Goal: Entertainment & Leisure: Consume media (video, audio)

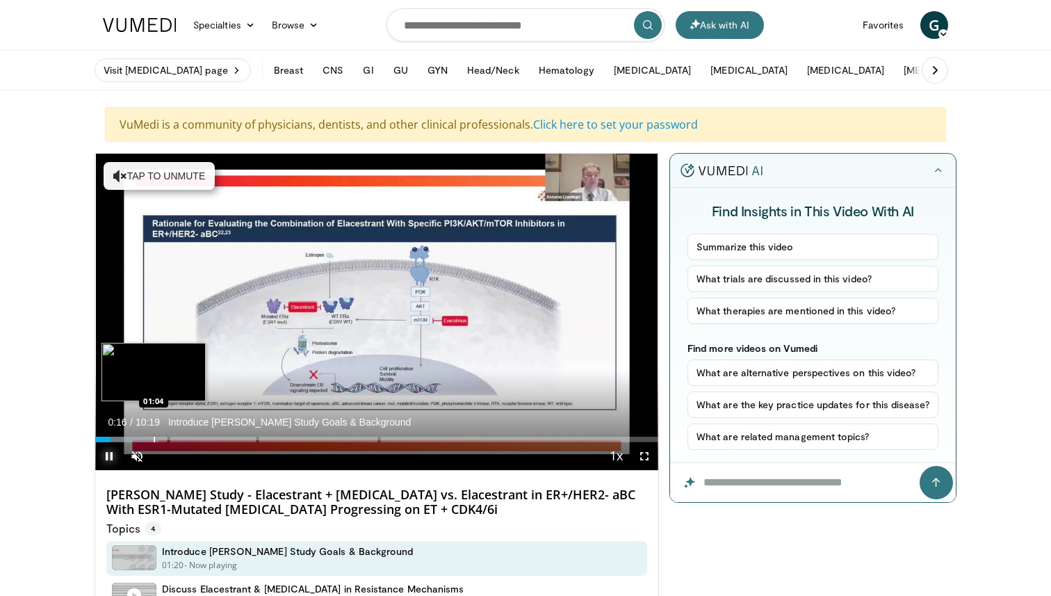
drag, startPoint x: 106, startPoint y: 442, endPoint x: 154, endPoint y: 439, distance: 47.4
click at [154, 442] on div "Current Time 0:16 / Duration 10:19 Introduce [PERSON_NAME] Study Goals & Backgr…" at bounding box center [376, 456] width 563 height 28
click at [162, 442] on div "Current Time 0:19 / Duration 10:19 Introduce ADELA Study Goals & Background Pau…" at bounding box center [376, 456] width 563 height 28
click at [161, 439] on div "Progress Bar" at bounding box center [161, 440] width 1 height 6
click at [165, 439] on div "Progress Bar" at bounding box center [179, 440] width 86 height 6
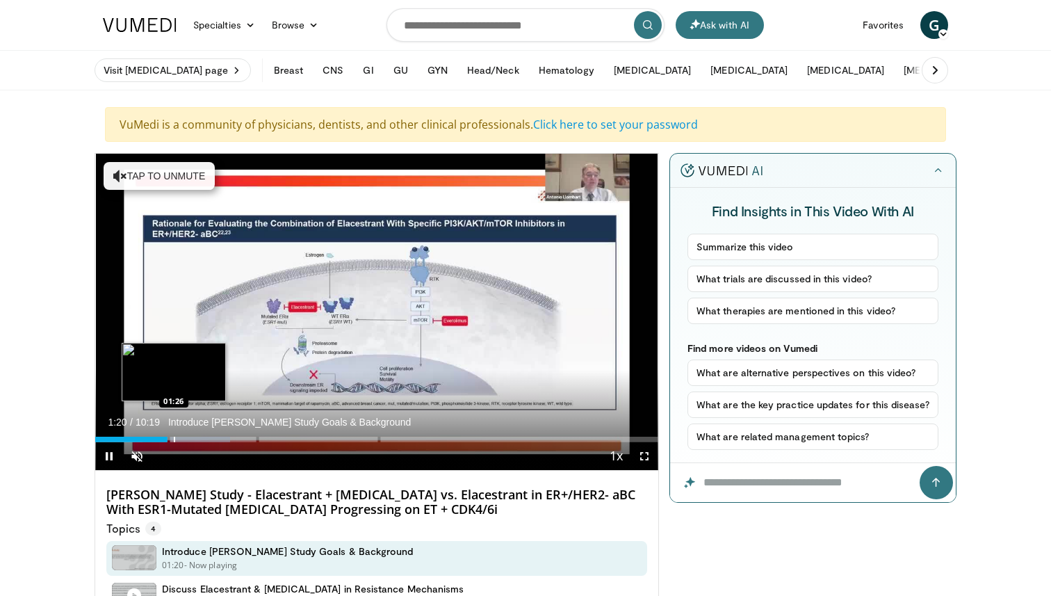
drag, startPoint x: 165, startPoint y: 439, endPoint x: 174, endPoint y: 439, distance: 9.0
click at [174, 439] on video-js "**********" at bounding box center [376, 312] width 563 height 317
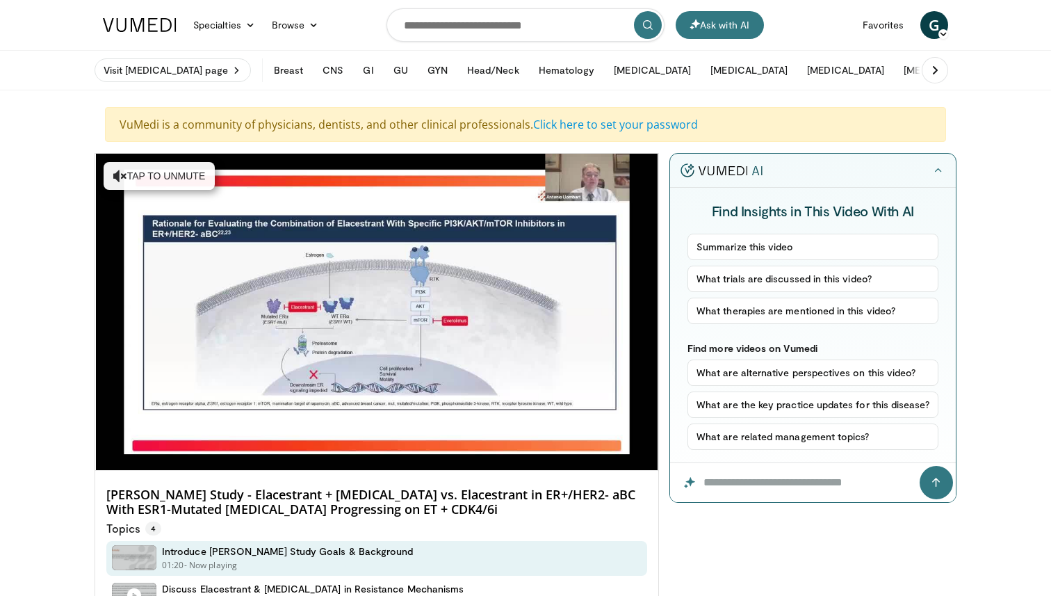
click at [174, 439] on div "10 seconds Tap to unmute" at bounding box center [376, 312] width 563 height 316
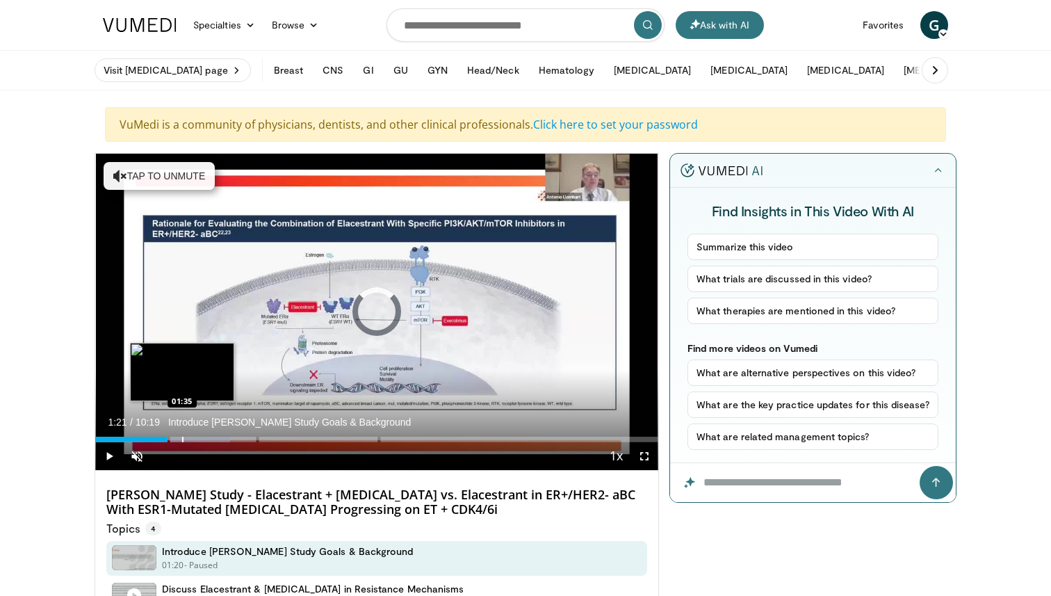
click at [182, 439] on div "Progress Bar" at bounding box center [182, 440] width 1 height 6
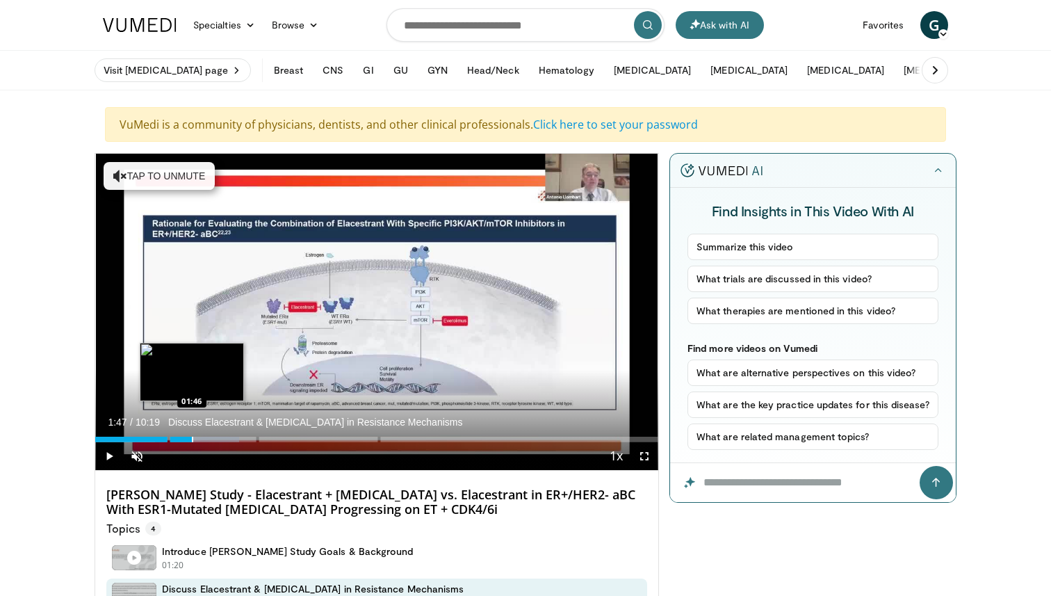
click at [193, 437] on div "Progress Bar" at bounding box center [192, 440] width 1 height 6
click at [211, 435] on div "Loaded : 27.23% 01:47 02:07" at bounding box center [376, 435] width 563 height 13
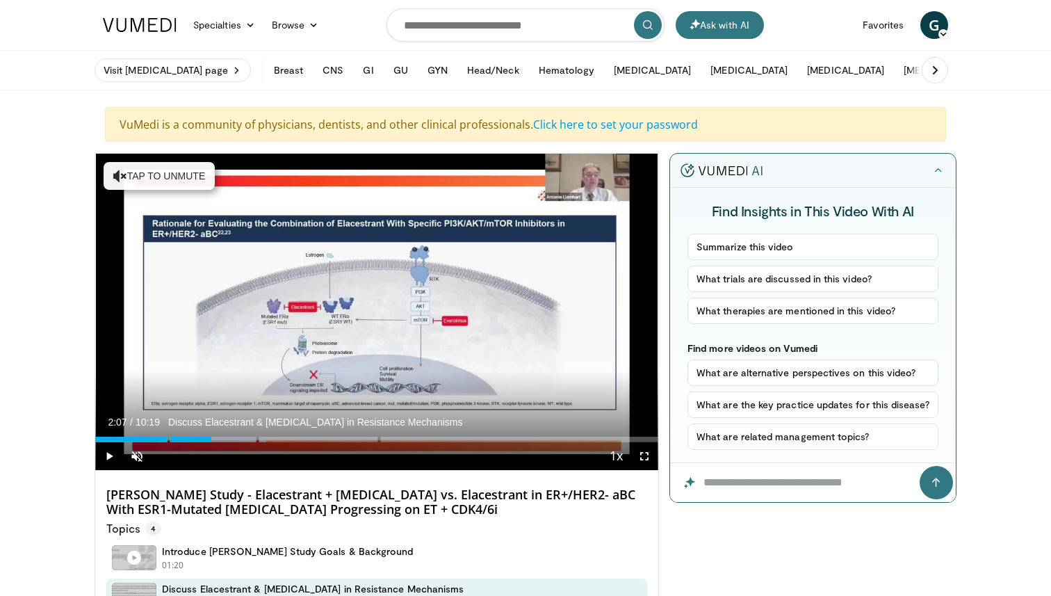
click at [211, 435] on div "Loaded : 30.43% 02:07 02:07" at bounding box center [376, 435] width 563 height 13
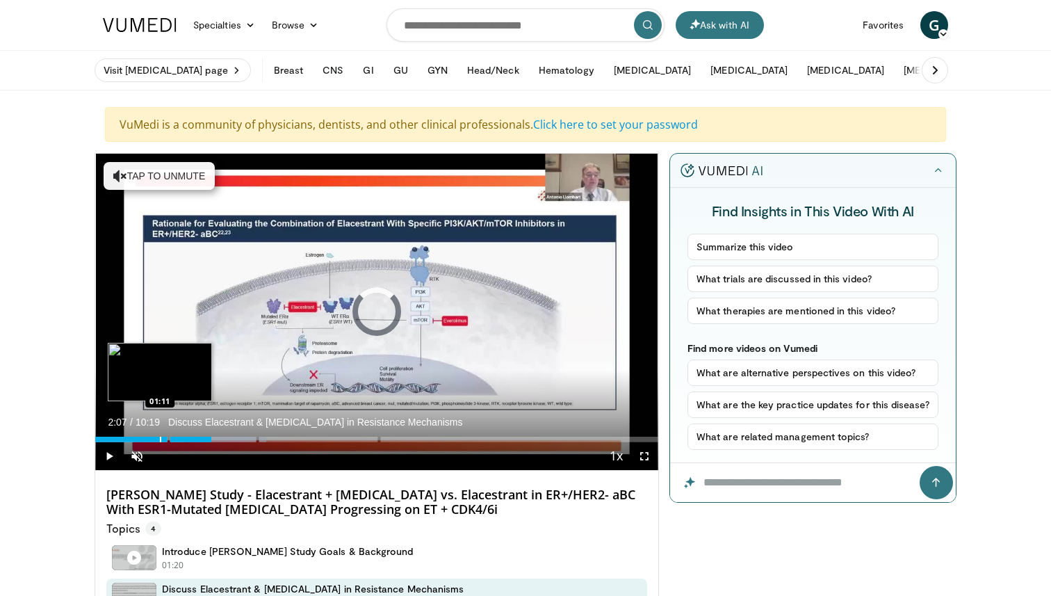
click at [160, 439] on div "Progress Bar" at bounding box center [160, 440] width 1 height 6
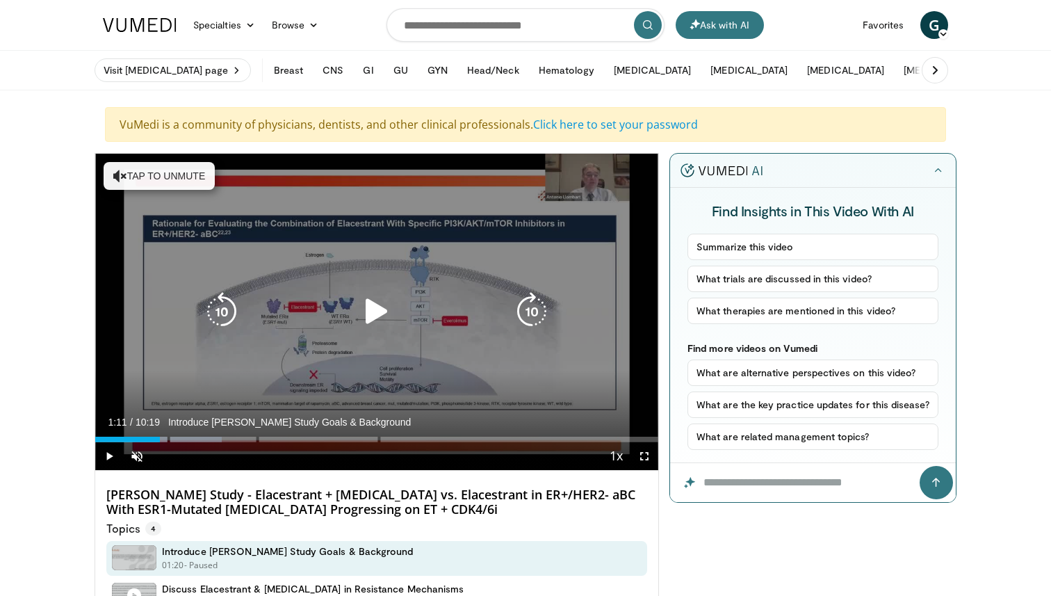
click at [376, 311] on icon "Video Player" at bounding box center [376, 311] width 39 height 39
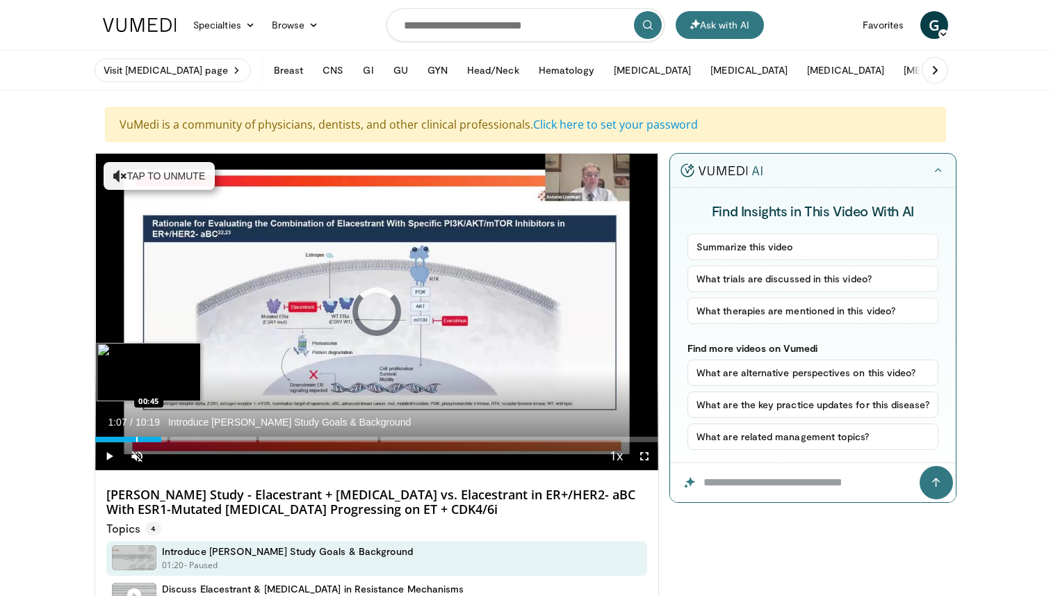
drag, startPoint x: 156, startPoint y: 437, endPoint x: 136, endPoint y: 437, distance: 20.9
click at [136, 437] on div "Progress Bar" at bounding box center [136, 440] width 1 height 6
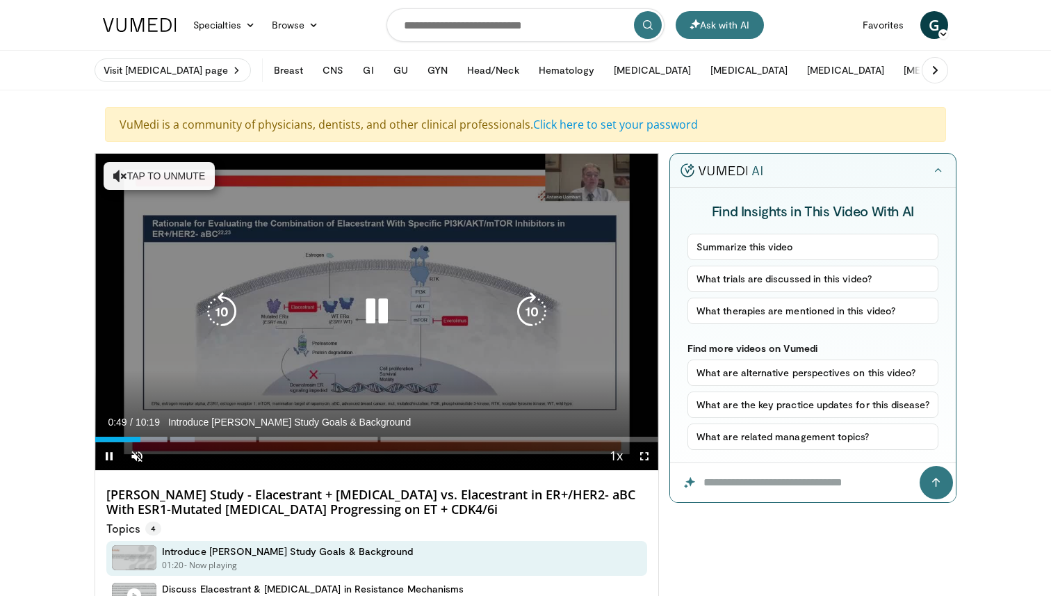
click at [537, 308] on icon "Video Player" at bounding box center [531, 311] width 39 height 39
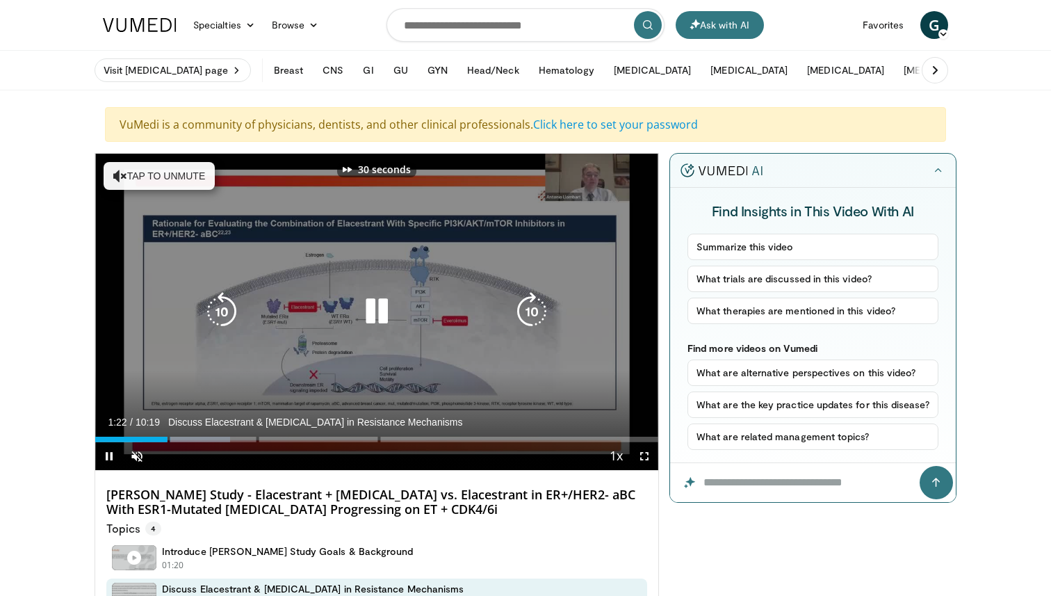
click at [535, 308] on icon "Video Player" at bounding box center [531, 311] width 39 height 39
click at [532, 309] on icon "Video Player" at bounding box center [531, 311] width 39 height 39
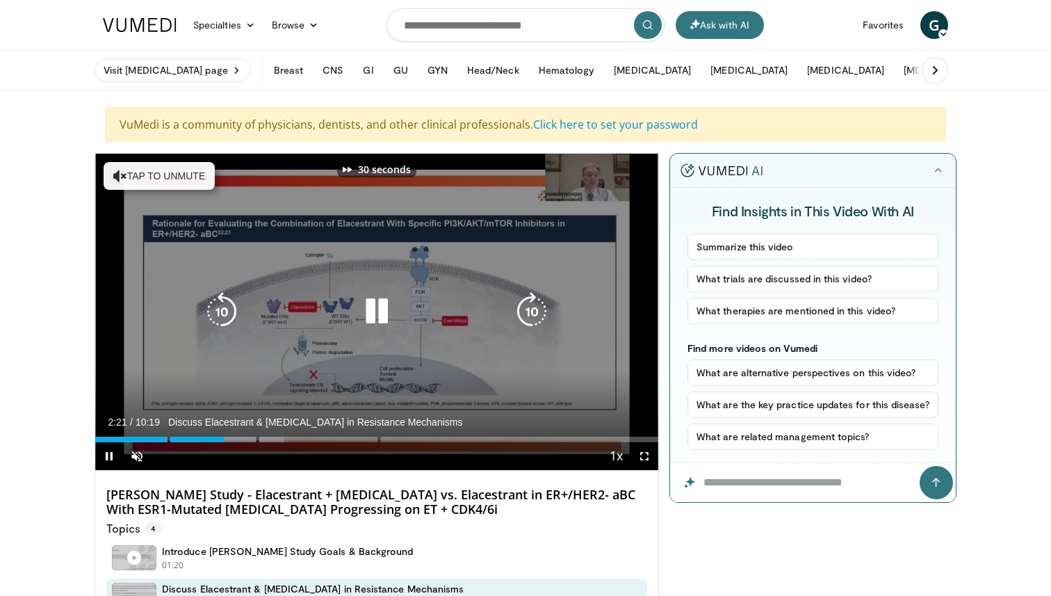
click at [532, 309] on icon "Video Player" at bounding box center [531, 311] width 39 height 39
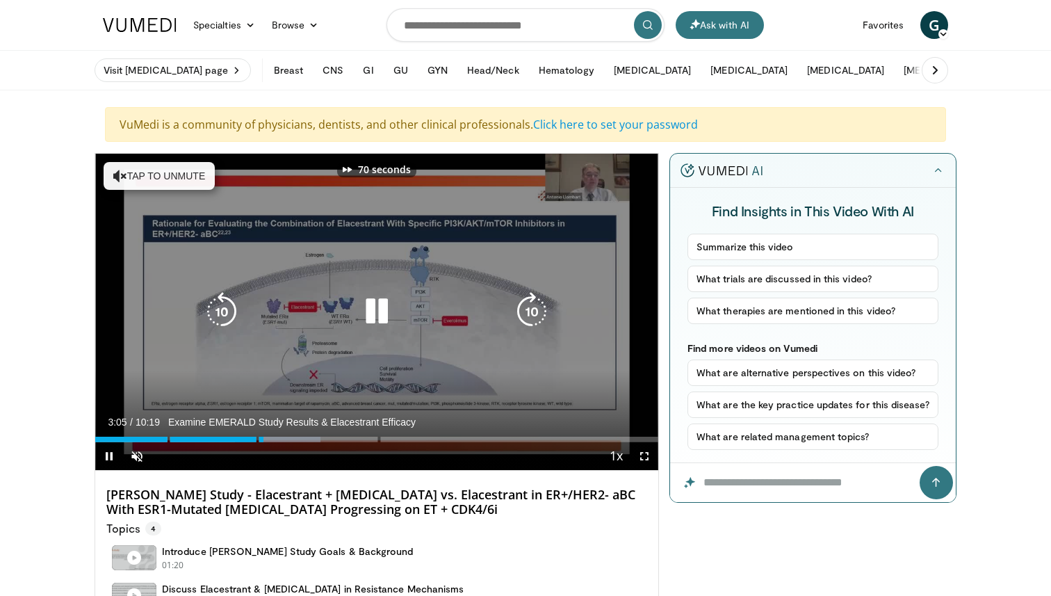
click at [533, 302] on icon "Video Player" at bounding box center [531, 311] width 39 height 39
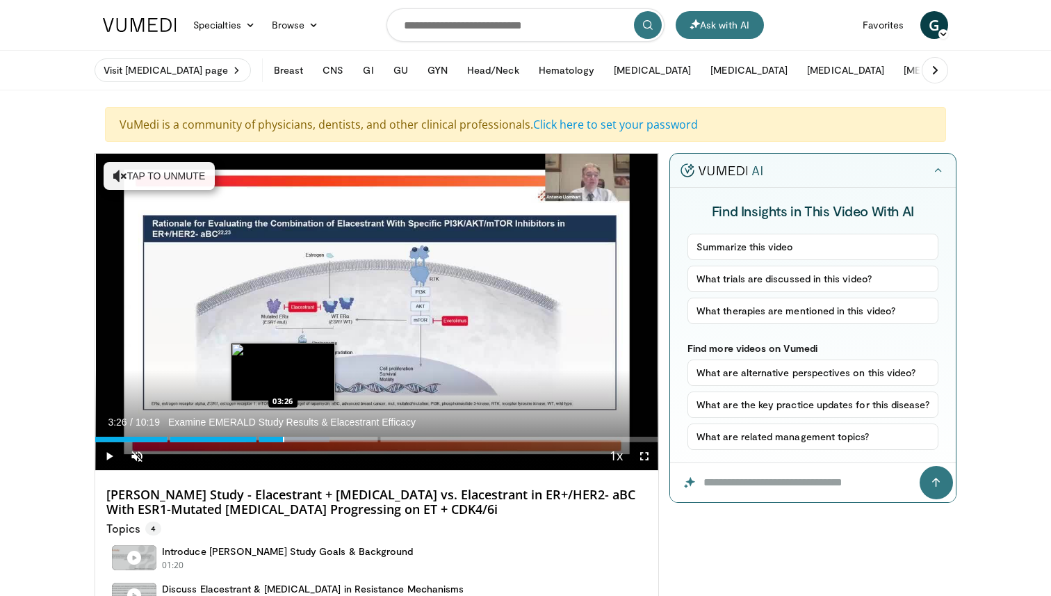
click at [283, 440] on div "Progress Bar" at bounding box center [283, 440] width 1 height 6
click at [300, 440] on div "Progress Bar" at bounding box center [300, 440] width 1 height 6
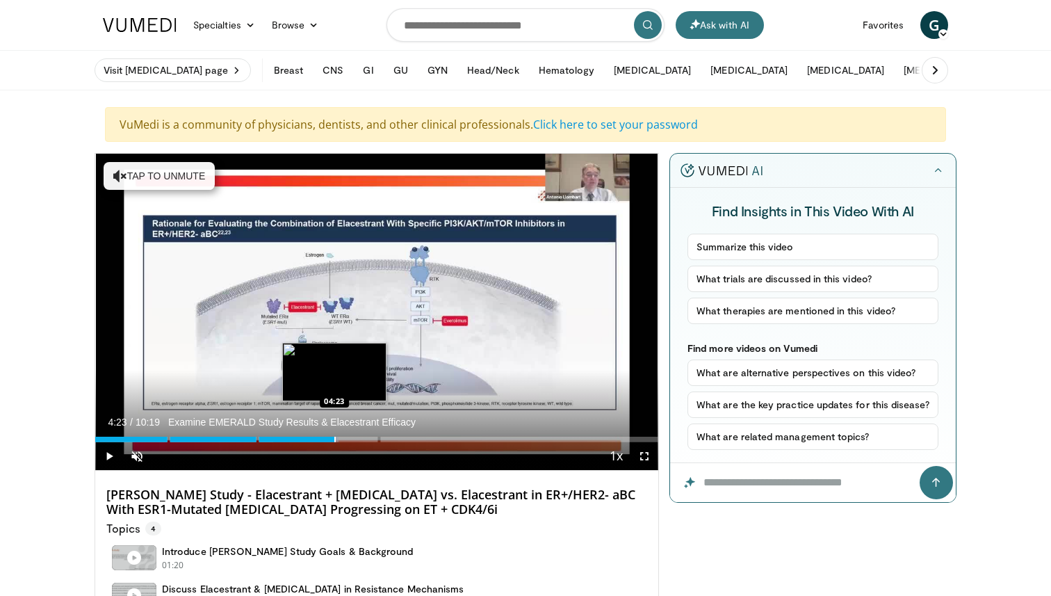
click at [334, 439] on div "Progress Bar" at bounding box center [334, 440] width 1 height 6
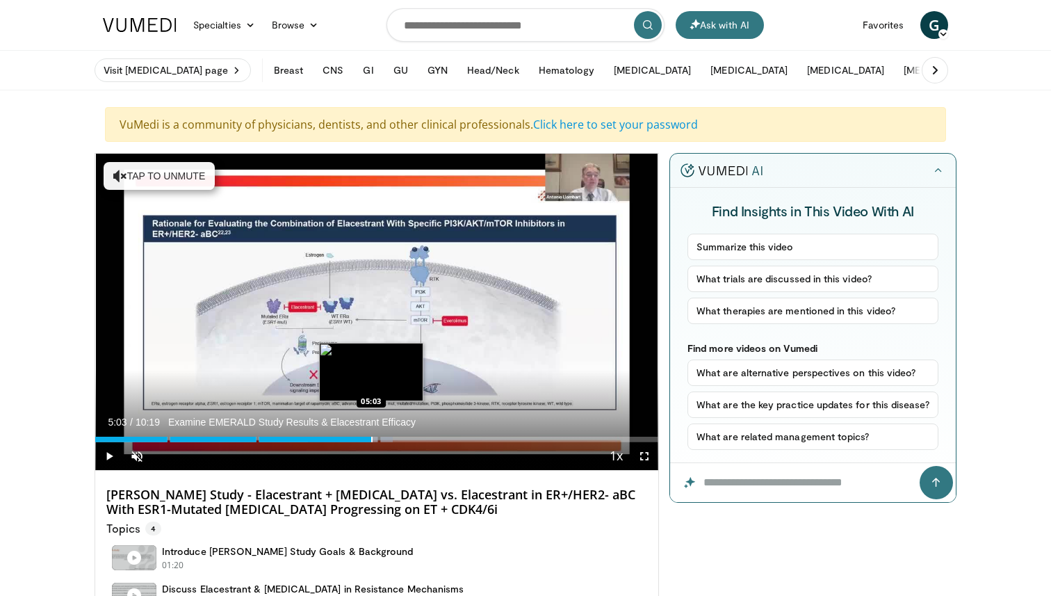
click at [371, 441] on div "Progress Bar" at bounding box center [371, 440] width 1 height 6
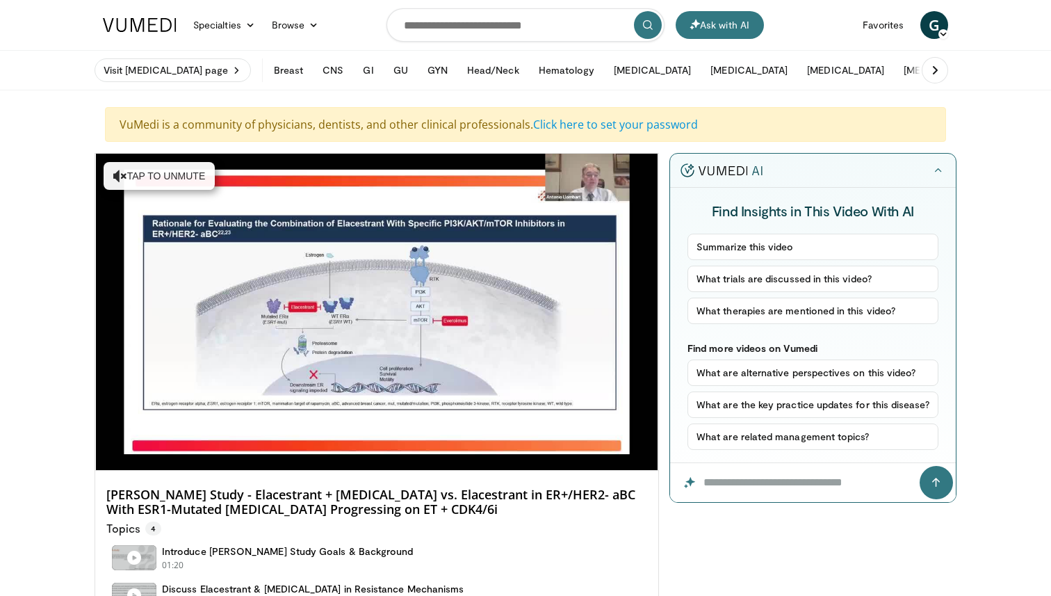
click at [407, 439] on video-js "**********" at bounding box center [376, 312] width 563 height 317
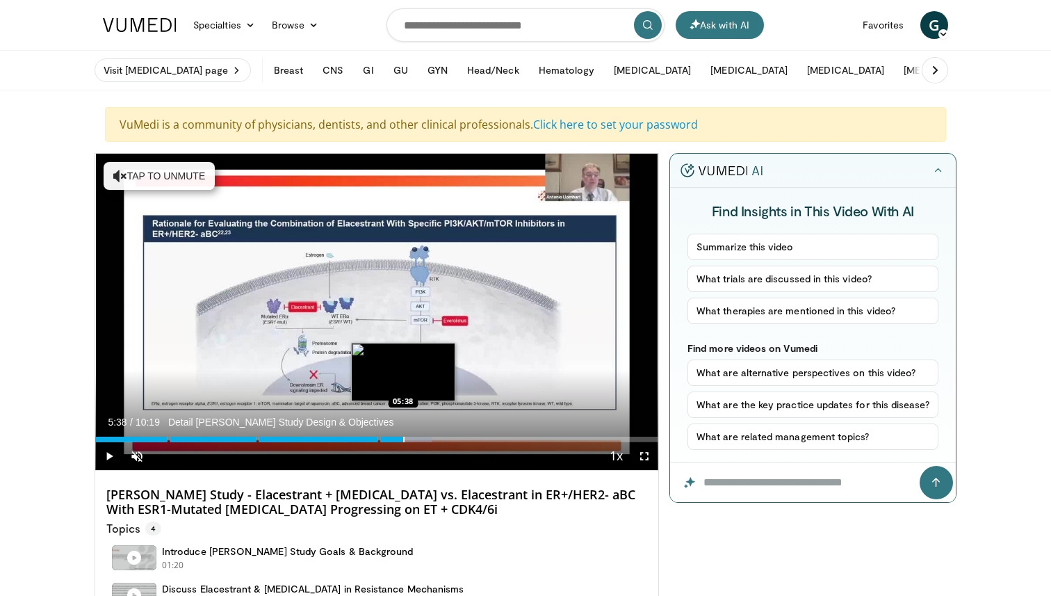
click at [403, 437] on div "Progress Bar" at bounding box center [403, 440] width 1 height 6
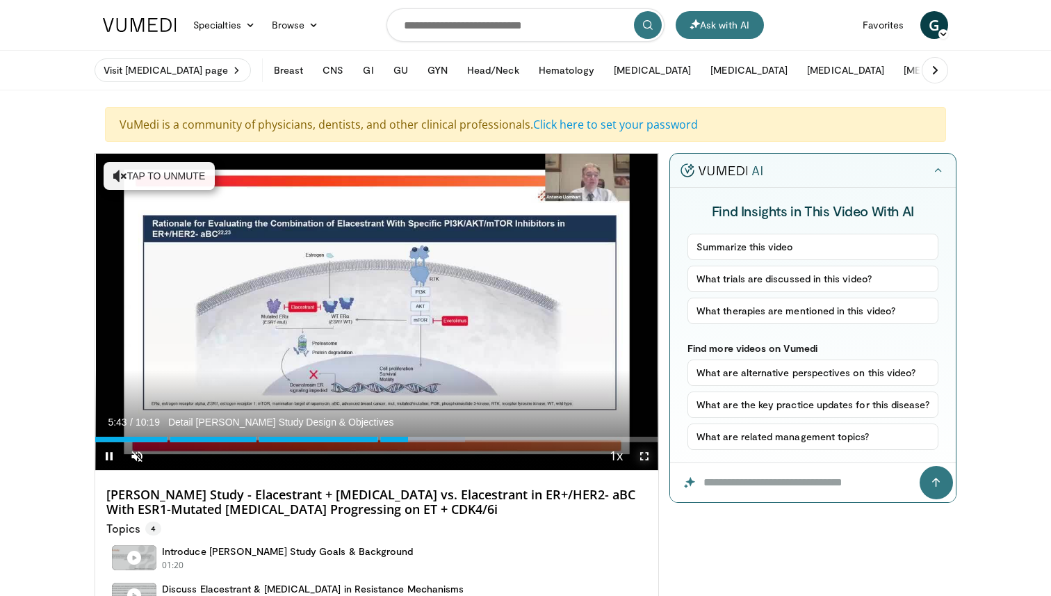
click at [651, 452] on span "Video Player" at bounding box center [645, 456] width 28 height 28
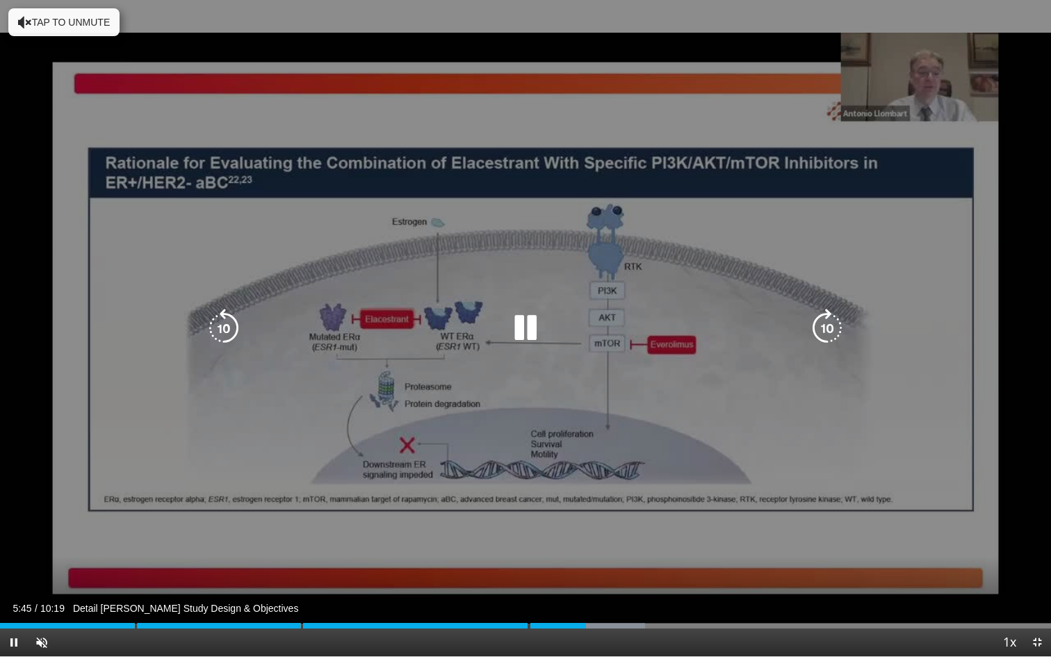
click at [538, 327] on icon "Video Player" at bounding box center [525, 328] width 39 height 39
click at [23, 389] on div "80 seconds Tap to unmute" at bounding box center [525, 328] width 1051 height 656
click at [17, 348] on div "80 seconds Tap to unmute" at bounding box center [525, 328] width 1051 height 656
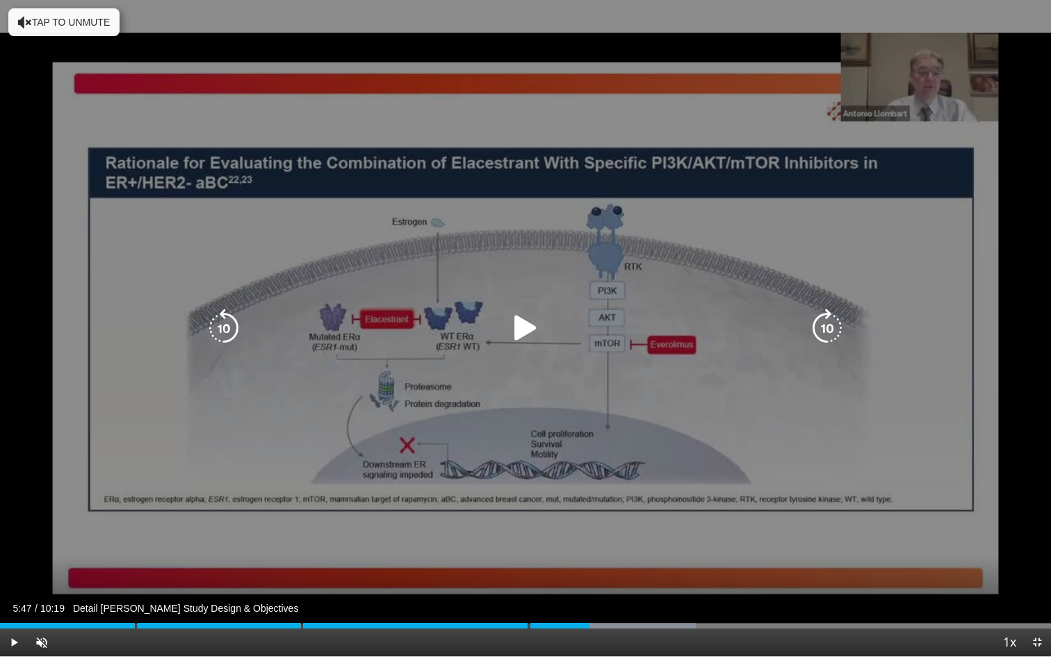
click at [822, 325] on icon "Video Player" at bounding box center [827, 328] width 39 height 39
click at [825, 325] on icon "Video Player" at bounding box center [827, 328] width 39 height 39
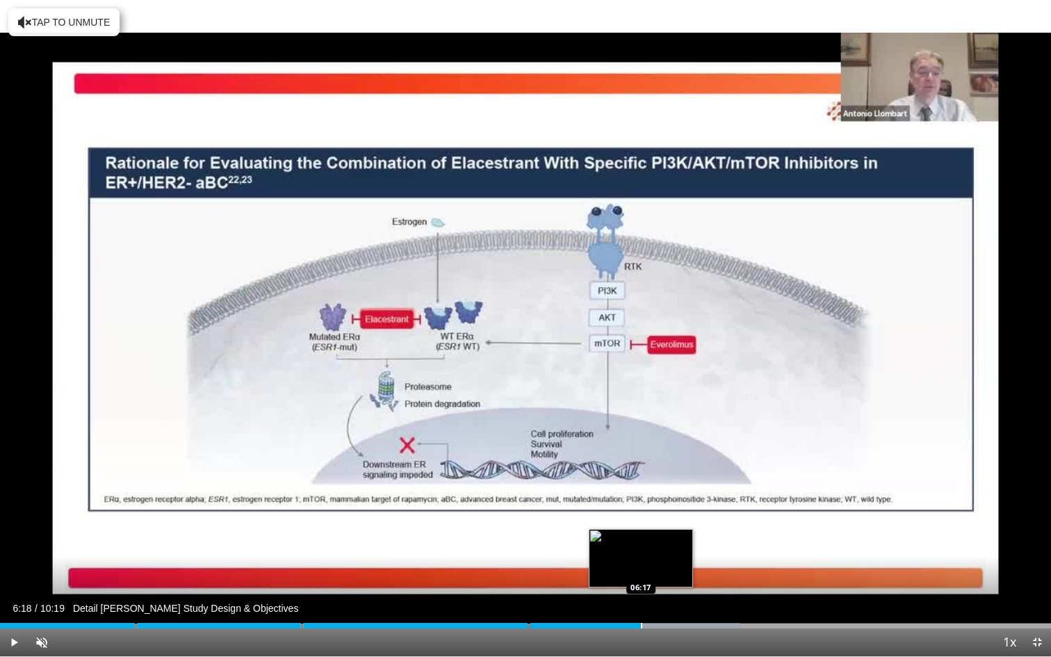
click at [641, 595] on div "Progress Bar" at bounding box center [641, 626] width 1 height 6
click at [658, 595] on div "Progress Bar" at bounding box center [658, 626] width 1 height 6
click at [682, 595] on div "Progress Bar" at bounding box center [681, 626] width 1 height 6
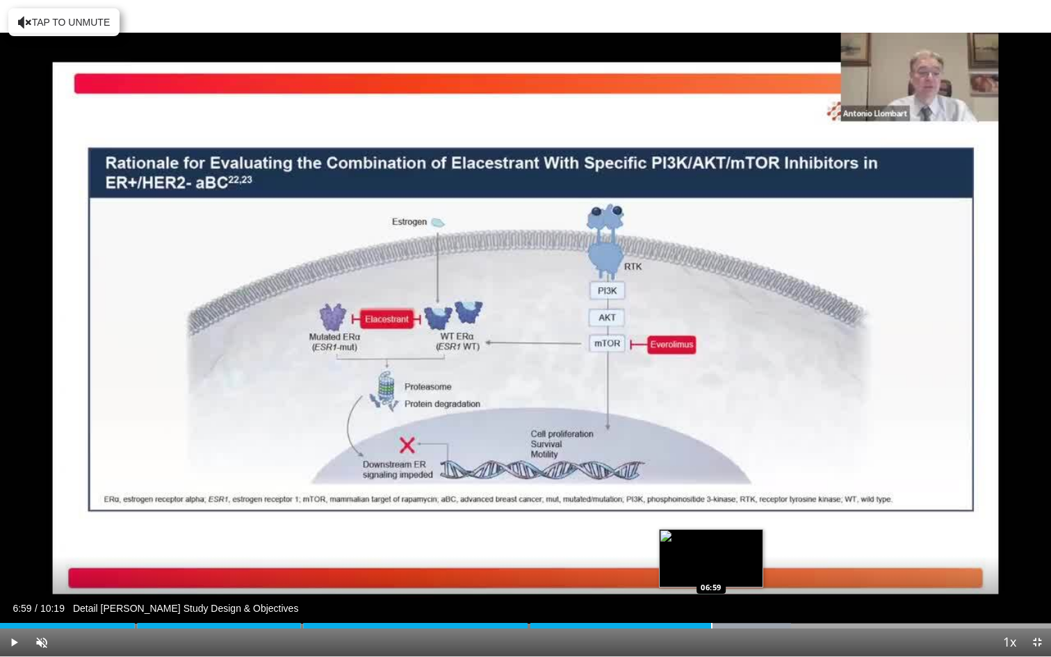
click at [711, 595] on div "Loaded : 75.26% 06:59 06:59" at bounding box center [525, 621] width 1051 height 13
click at [731, 595] on div "Loaded : 77.49% 07:11 07:11" at bounding box center [525, 621] width 1051 height 13
click at [736, 595] on div "Progress Bar" at bounding box center [736, 626] width 1 height 6
click at [747, 595] on div "Progress Bar" at bounding box center [747, 626] width 1 height 6
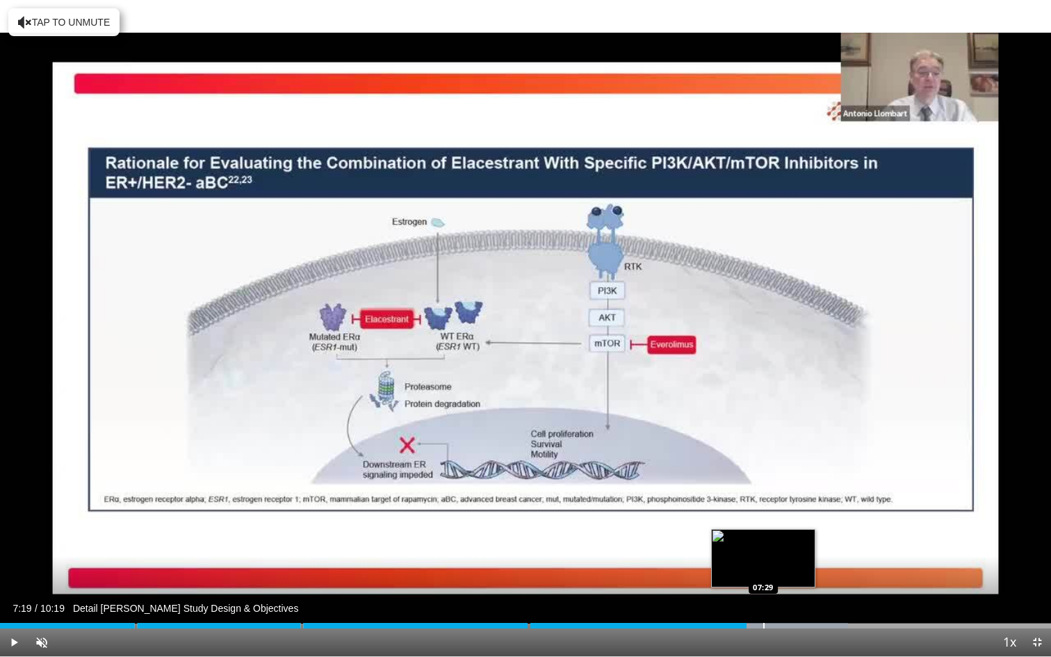
click at [763, 595] on div "Progress Bar" at bounding box center [763, 626] width 1 height 6
click at [778, 595] on div "Progress Bar" at bounding box center [778, 626] width 1 height 6
click at [801, 595] on div "Progress Bar" at bounding box center [801, 626] width 1 height 6
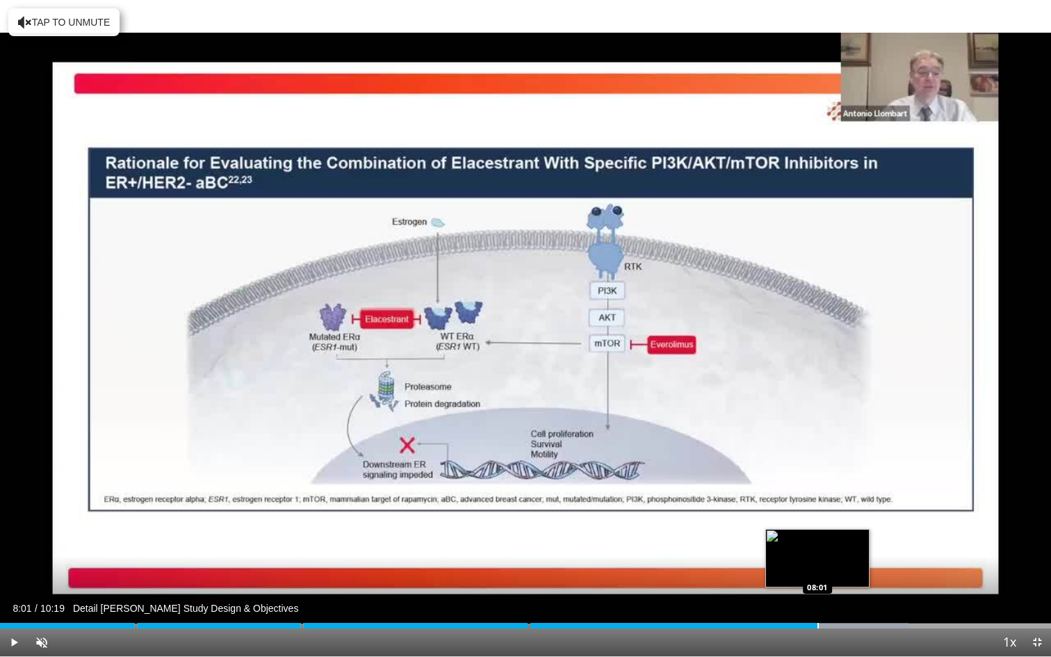
click at [818, 595] on div "Progress Bar" at bounding box center [818, 626] width 1 height 6
click at [842, 595] on div "Loaded : 88.07% 08:16 08:16" at bounding box center [525, 621] width 1051 height 13
click at [861, 595] on div "Loaded : 88.07% 08:16 08:27" at bounding box center [525, 621] width 1051 height 13
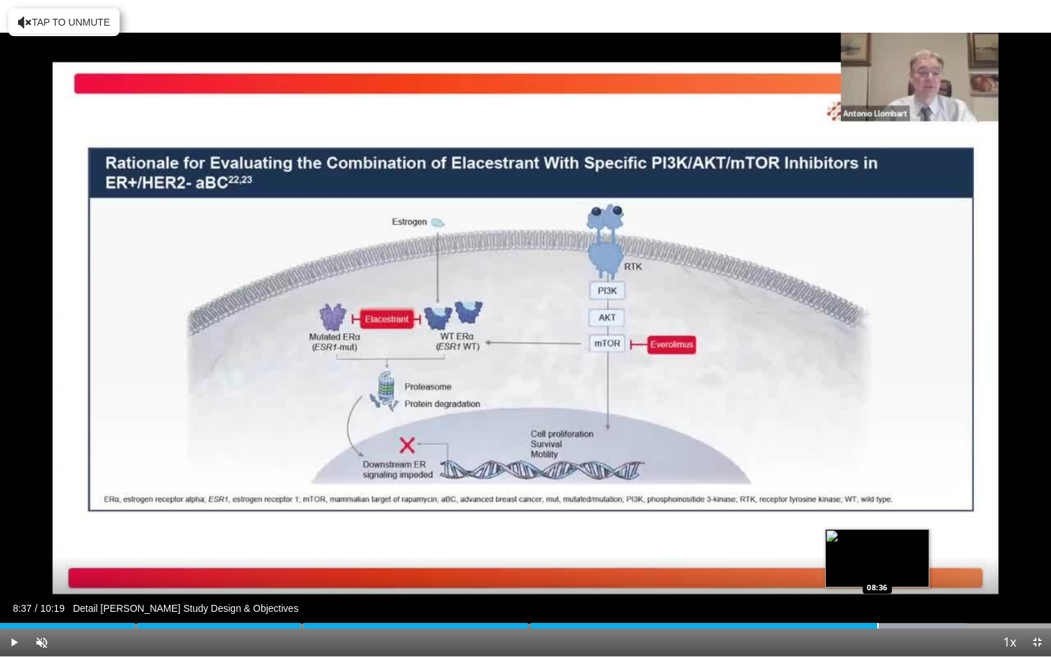
click at [877, 595] on div "Loaded : 92.02% 08:37 08:36" at bounding box center [525, 621] width 1051 height 13
click at [894, 595] on div "Loaded : 93.64% 08:47 08:47" at bounding box center [525, 621] width 1051 height 13
click at [917, 595] on div "Loaded : 95.25% 09:00 09:00" at bounding box center [525, 621] width 1051 height 13
click at [925, 595] on div "Loaded : 97.68% 09:00 09:05" at bounding box center [525, 621] width 1051 height 13
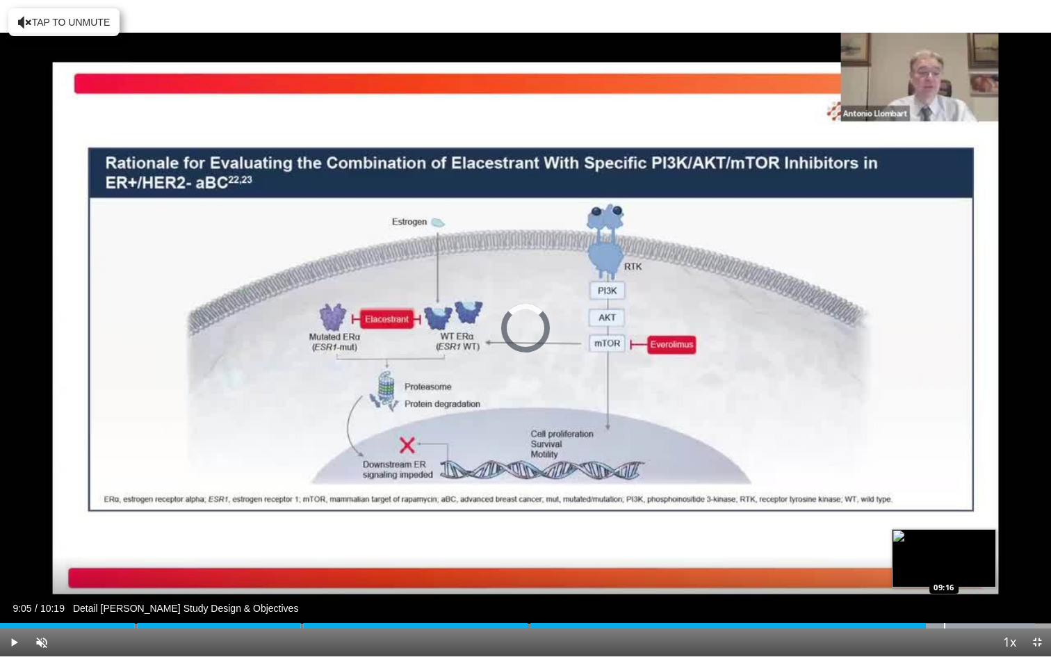
click at [944, 595] on div "Progress Bar" at bounding box center [944, 626] width 1 height 6
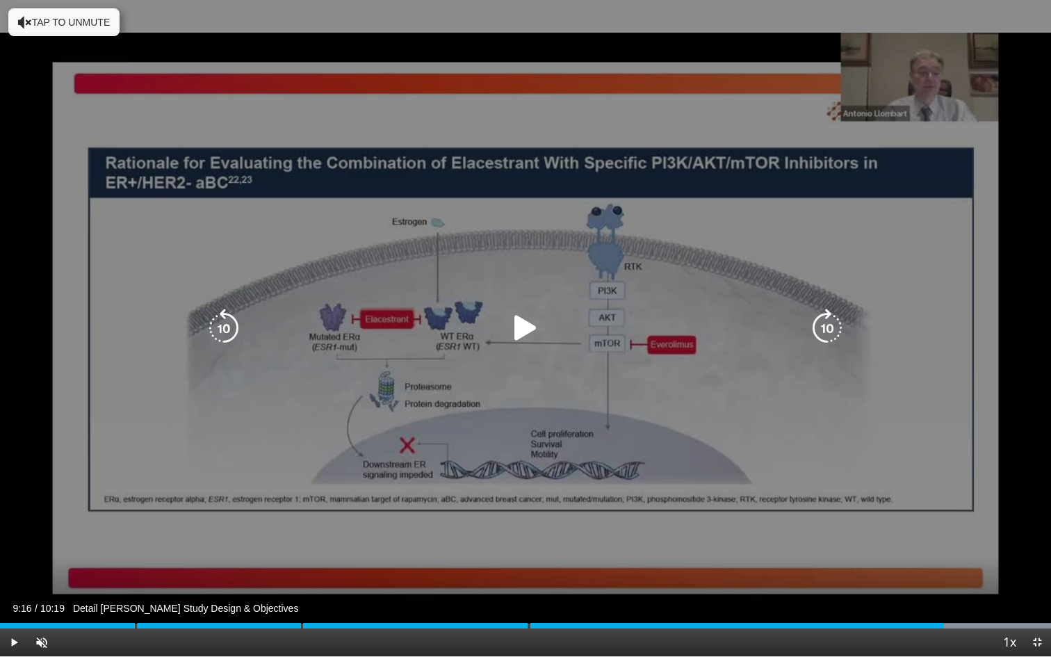
click at [835, 331] on icon "Video Player" at bounding box center [827, 328] width 39 height 39
click at [227, 321] on icon "Video Player" at bounding box center [223, 328] width 39 height 39
click at [521, 339] on icon "Video Player" at bounding box center [525, 328] width 39 height 39
click at [832, 327] on icon "Video Player" at bounding box center [827, 328] width 39 height 39
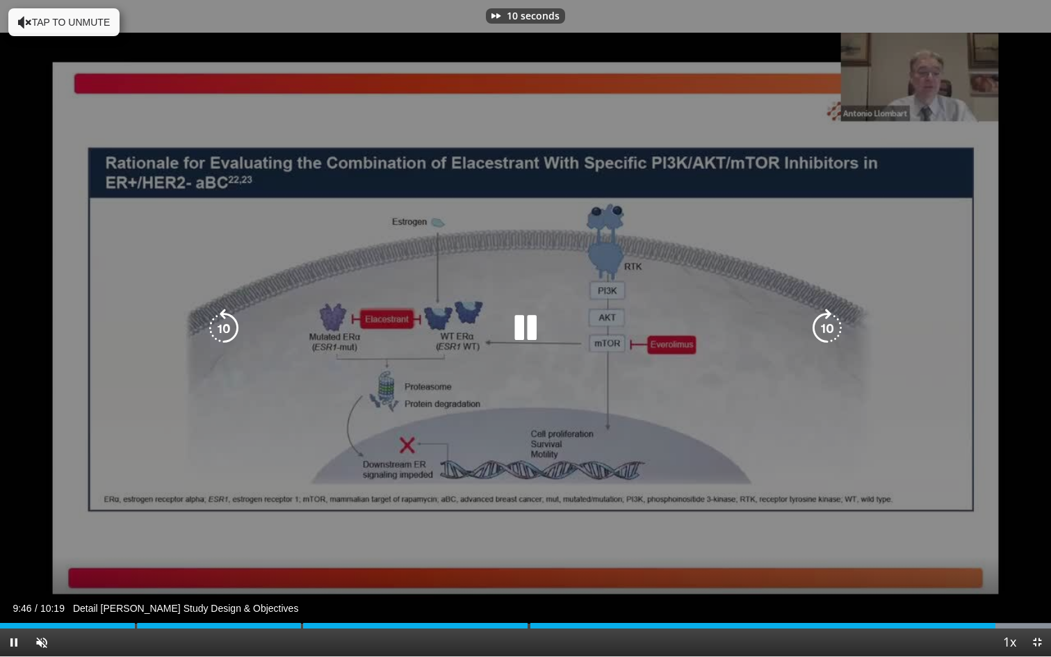
click at [832, 327] on icon "Video Player" at bounding box center [827, 328] width 39 height 39
click at [816, 338] on icon "Video Player" at bounding box center [827, 328] width 39 height 39
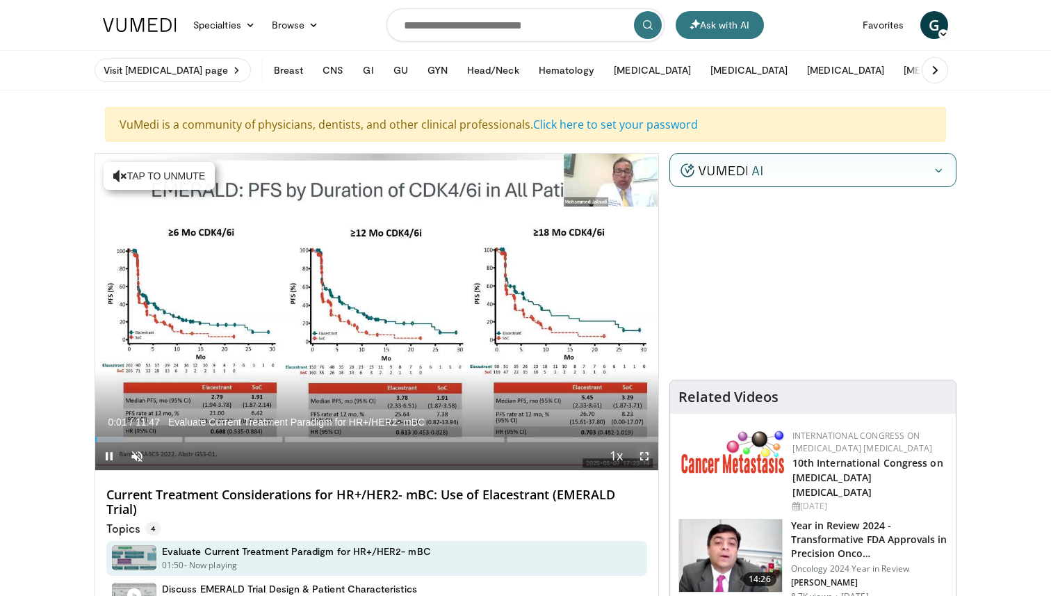
click at [648, 452] on span "Video Player" at bounding box center [645, 456] width 28 height 28
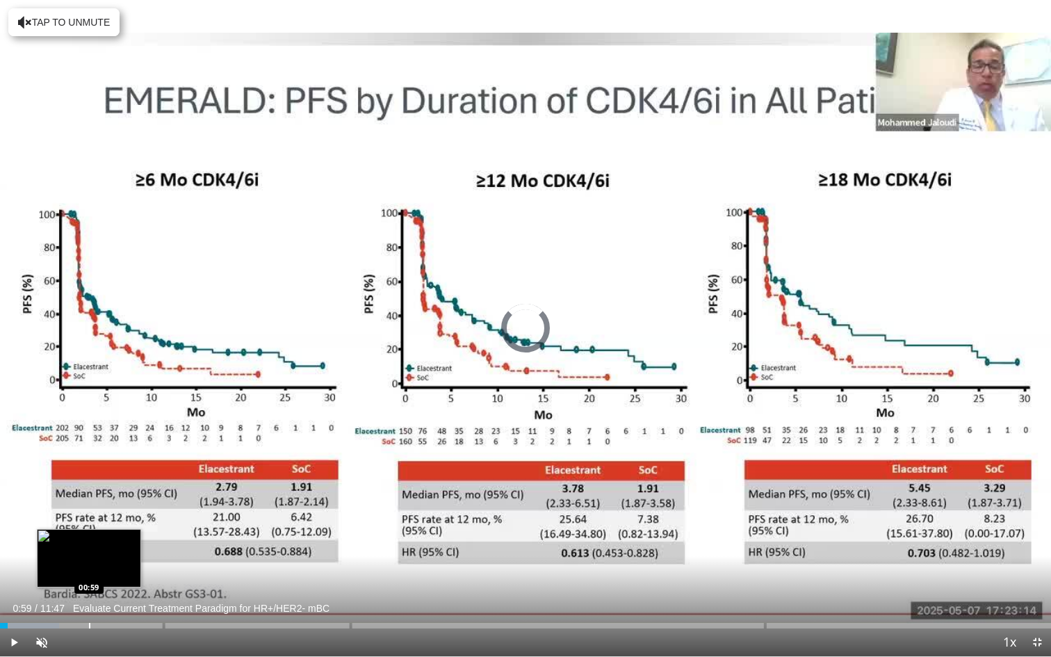
click at [88, 595] on div "Loaded : 5.60% 00:05 00:59" at bounding box center [525, 621] width 1051 height 13
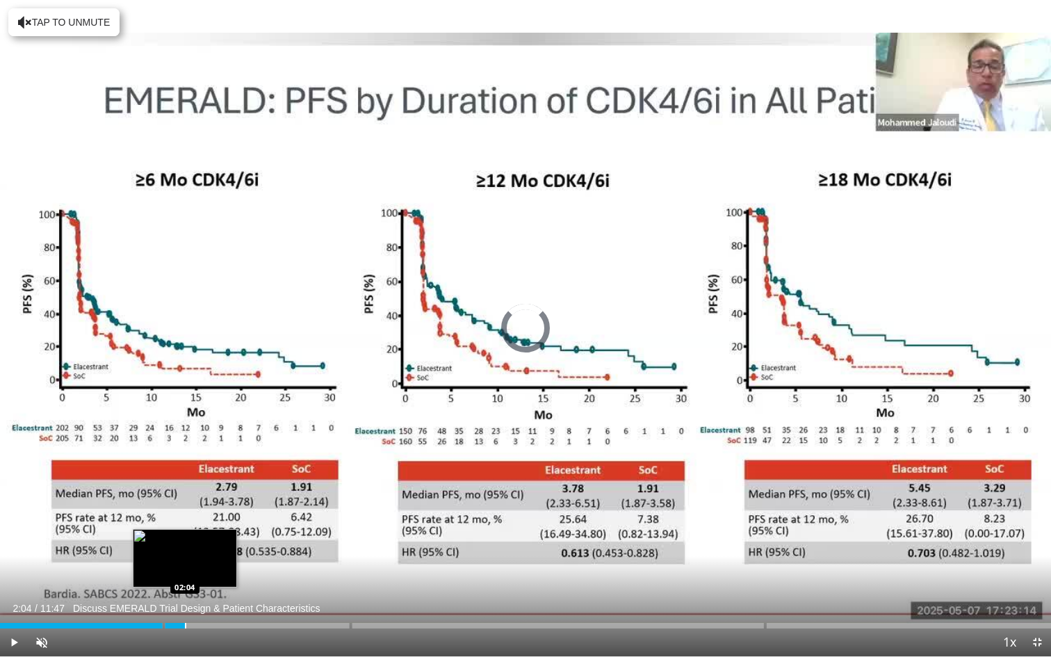
click at [185, 595] on div "Progress Bar" at bounding box center [185, 626] width 1 height 6
click at [268, 595] on div "Current Time 2:05 / Duration 11:47 Discuss EMERALD Trial Design & Patient Chara…" at bounding box center [525, 642] width 1051 height 28
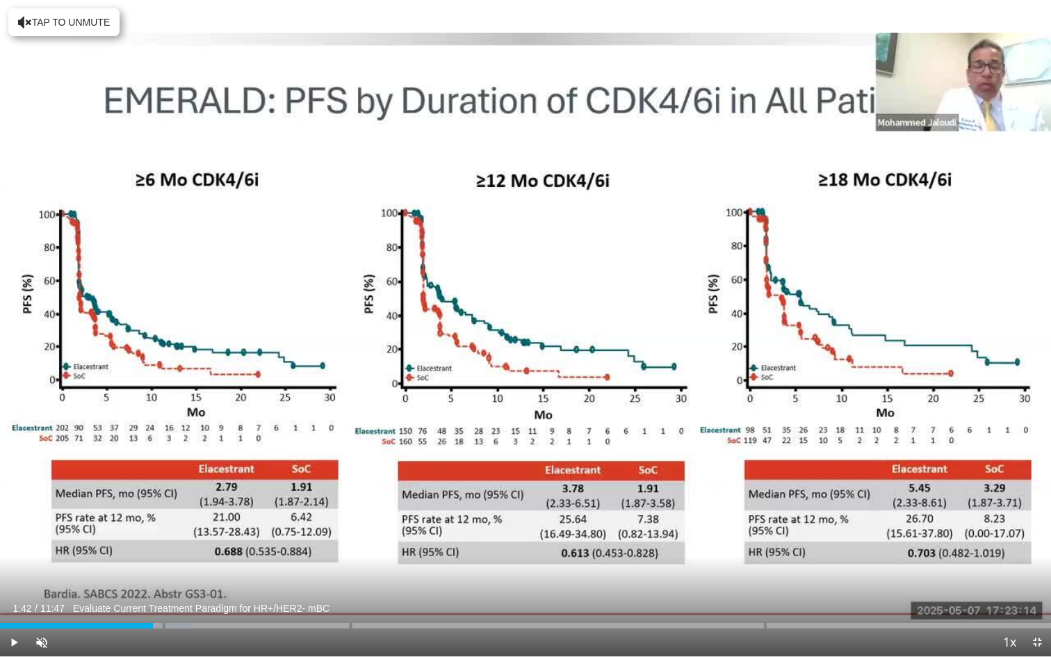
drag, startPoint x: 94, startPoint y: 628, endPoint x: 152, endPoint y: 631, distance: 58.5
click at [152, 595] on div "Current Time 1:42 / Duration 11:47 Evaluate Current Treatment Paradigm for HR+/…" at bounding box center [525, 642] width 1051 height 28
click at [195, 595] on div "Progress Bar" at bounding box center [195, 626] width 1 height 6
click at [209, 595] on div "Progress Bar" at bounding box center [209, 626] width 1 height 6
click at [241, 595] on div "Progress Bar" at bounding box center [240, 626] width 1 height 6
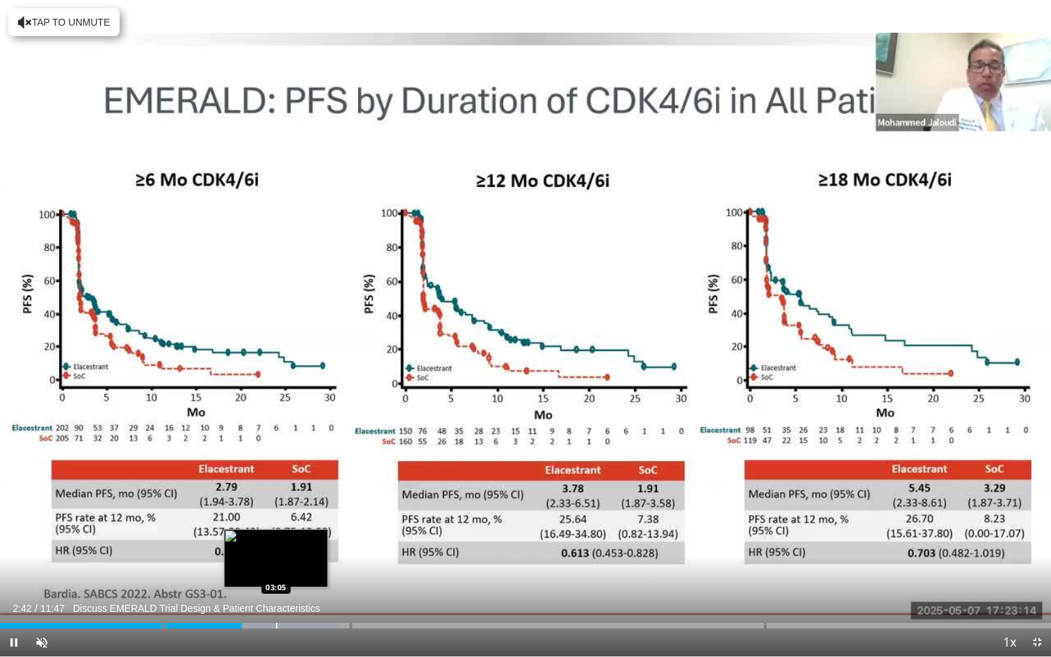
click at [276, 595] on div "Progress Bar" at bounding box center [276, 626] width 1 height 6
click at [302, 595] on div "Progress Bar" at bounding box center [302, 626] width 1 height 6
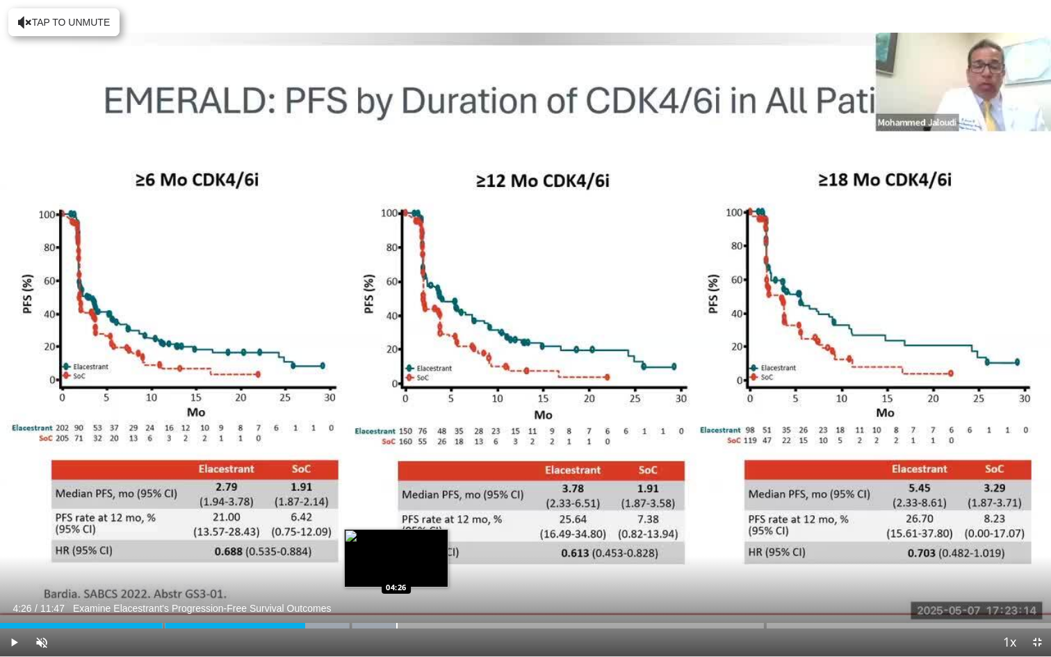
click at [396, 595] on div "Progress Bar" at bounding box center [329, 626] width 136 height 6
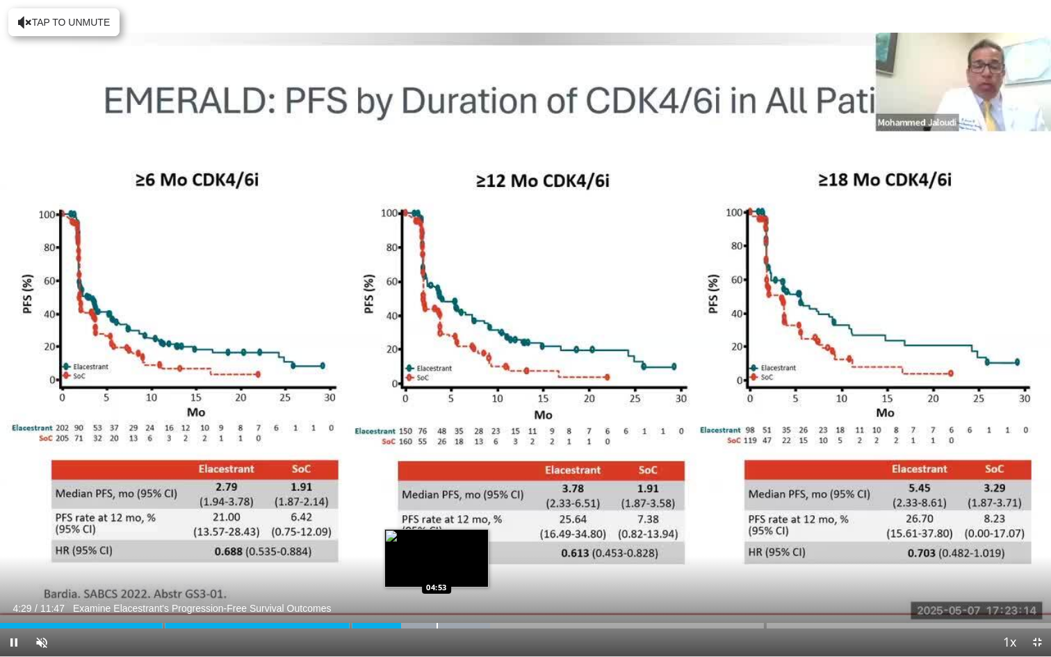
click at [437, 595] on div "Progress Bar" at bounding box center [437, 626] width 1 height 6
click at [472, 595] on div "Loaded : 50.46% 04:54 05:17" at bounding box center [525, 621] width 1051 height 13
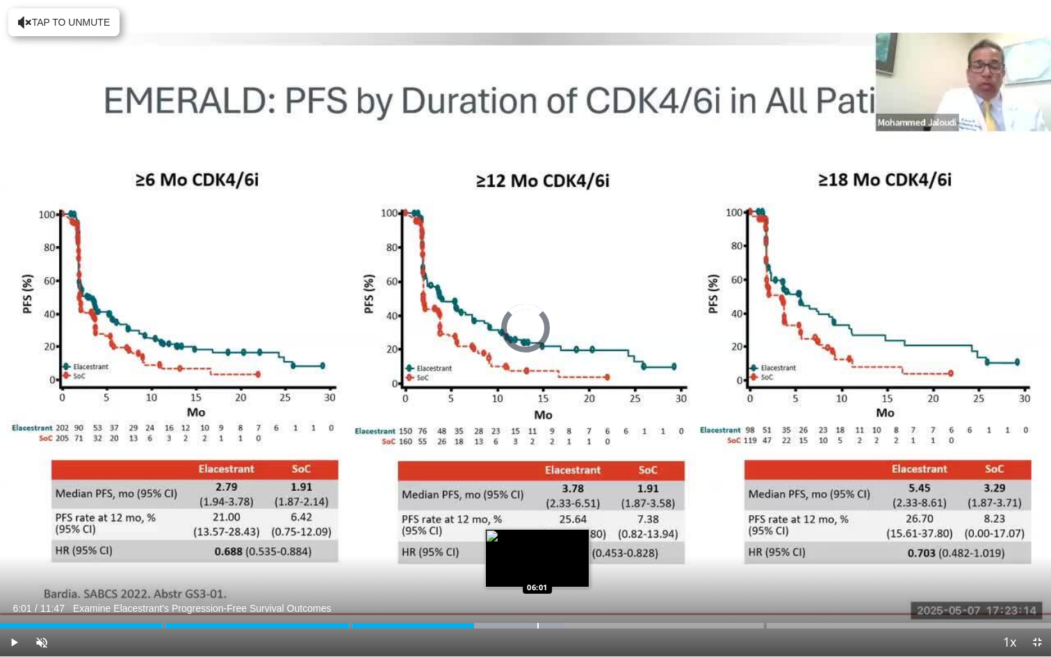
click at [537, 595] on div "Progress Bar" at bounding box center [537, 626] width 1 height 6
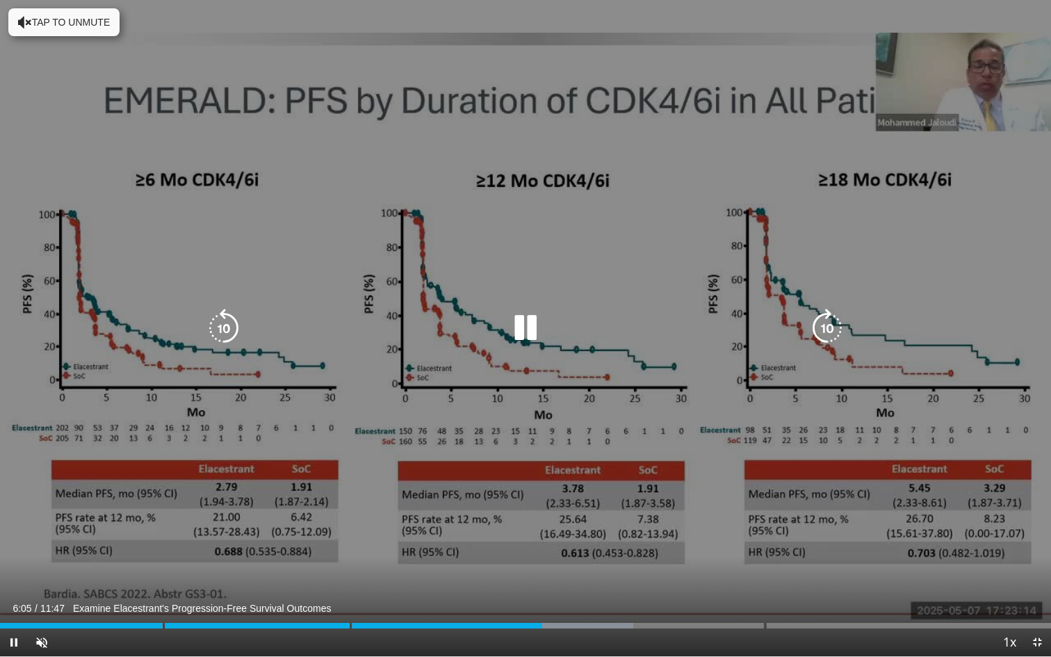
click at [533, 329] on icon "Video Player" at bounding box center [525, 328] width 39 height 39
click at [992, 43] on div "10 seconds Tap to unmute" at bounding box center [525, 328] width 1051 height 656
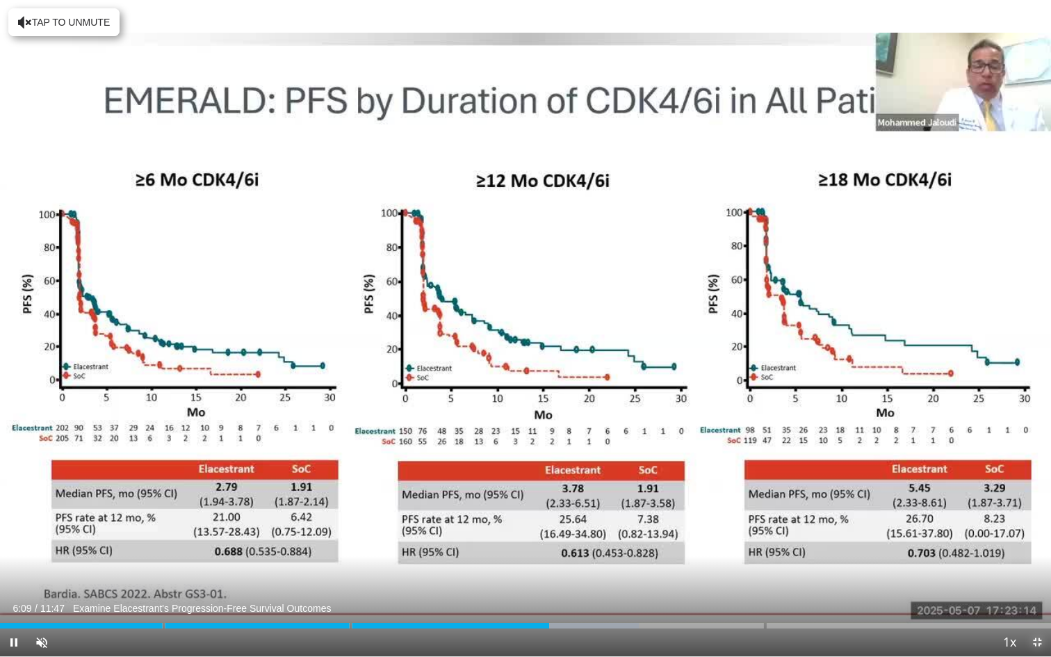
click at [1039, 595] on span "Video Player" at bounding box center [1037, 642] width 28 height 28
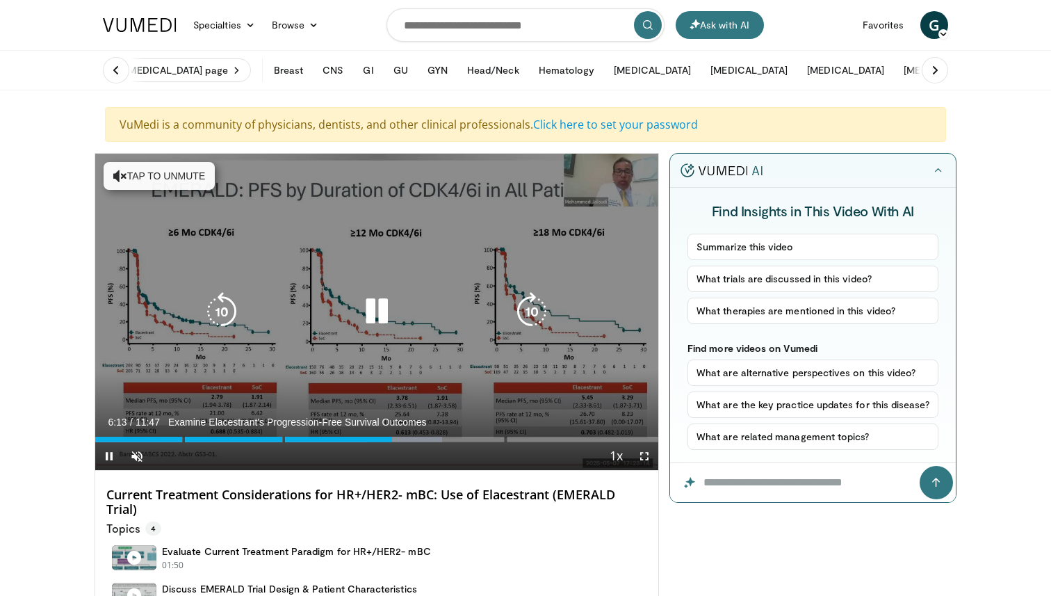
click at [604, 186] on div "10 seconds Tap to unmute" at bounding box center [376, 312] width 563 height 316
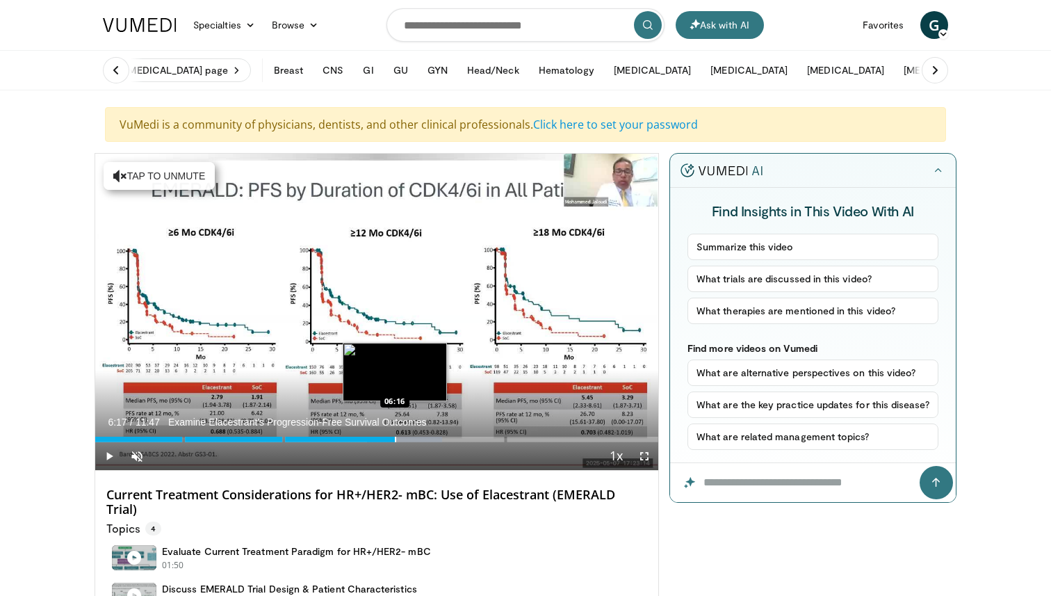
click at [395, 435] on div "Loaded : 61.67% 06:17 06:16" at bounding box center [376, 435] width 563 height 13
click at [647, 450] on span "Video Player" at bounding box center [645, 456] width 28 height 28
